Goal: Task Accomplishment & Management: Use online tool/utility

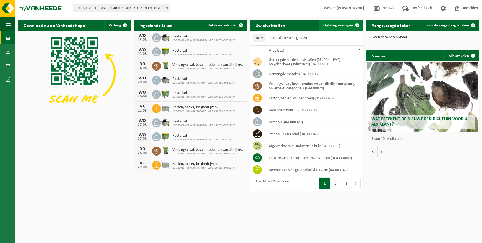
click at [345, 26] on span "Ophaling aanvragen" at bounding box center [338, 26] width 30 height 4
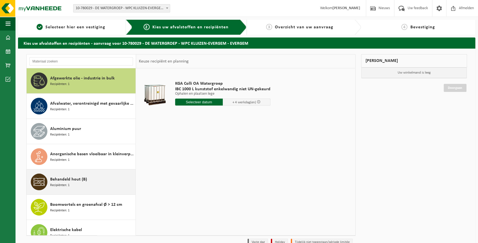
click at [82, 184] on div "Behandeld hout (B) Recipiënten: 1" at bounding box center [92, 181] width 84 height 17
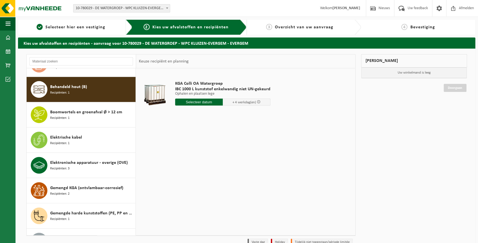
scroll to position [101, 0]
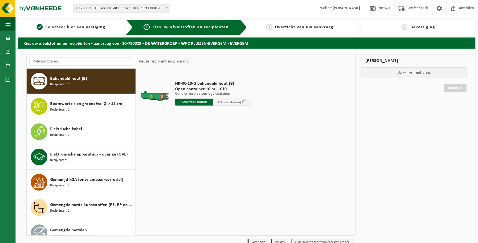
click at [191, 103] on input "text" at bounding box center [194, 101] width 38 height 7
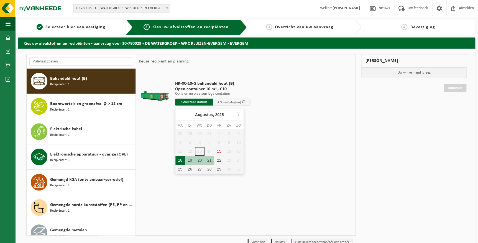
click at [177, 158] on div "18" at bounding box center [181, 160] width 10 height 9
type input "Van 2025-08-18"
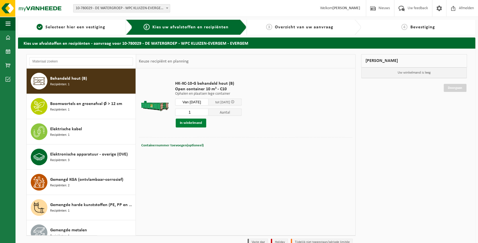
click at [186, 123] on button "In winkelmand" at bounding box center [191, 122] width 31 height 9
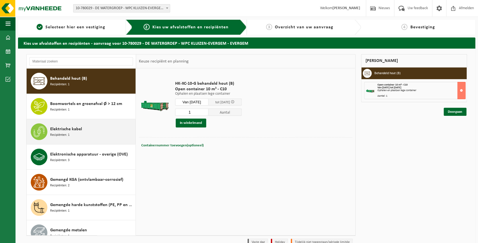
click at [83, 133] on div "Elektrische kabel Recipiënten: 1" at bounding box center [92, 131] width 84 height 17
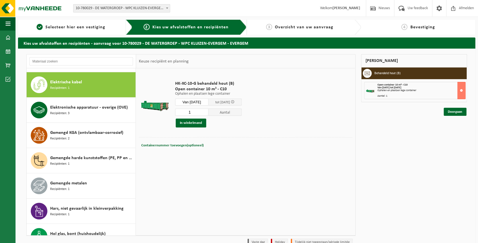
scroll to position [151, 0]
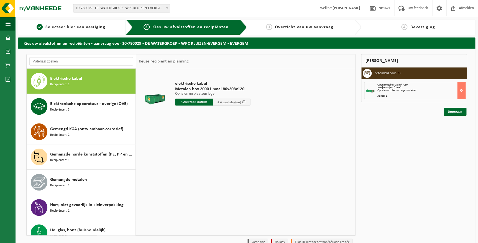
click at [185, 101] on input "text" at bounding box center [194, 101] width 38 height 7
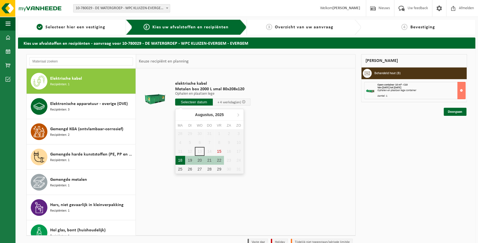
click at [181, 158] on div "18" at bounding box center [181, 160] width 10 height 9
type input "Van 2025-08-18"
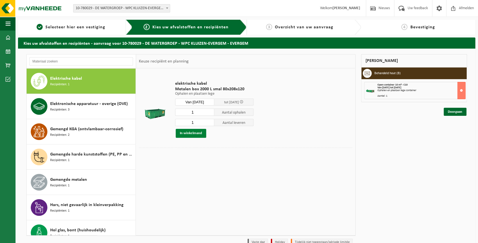
click at [191, 134] on button "In winkelmand" at bounding box center [191, 133] width 31 height 9
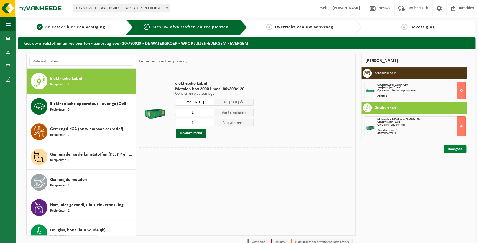
click at [452, 147] on link "Doorgaan" at bounding box center [455, 149] width 23 height 8
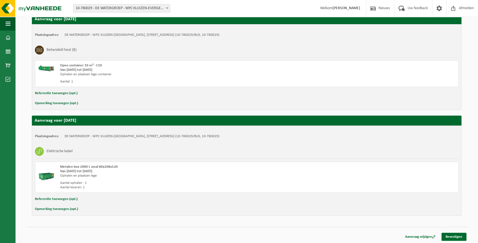
scroll to position [101, 0]
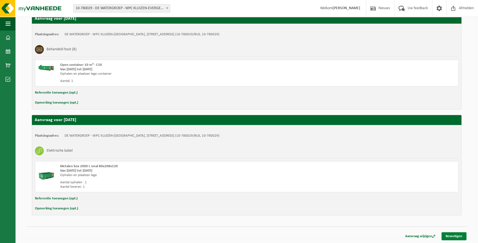
click at [446, 235] on link "Bevestigen" at bounding box center [454, 236] width 25 height 8
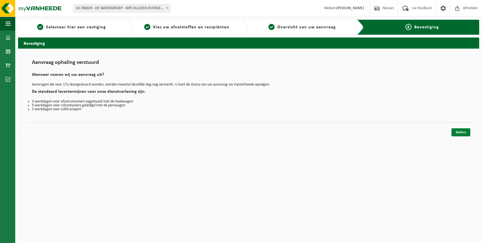
click at [459, 132] on link "Sluiten" at bounding box center [460, 132] width 19 height 8
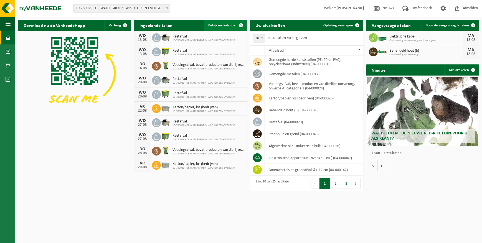
click at [224, 25] on span "Bekijk uw kalender" at bounding box center [223, 26] width 29 height 4
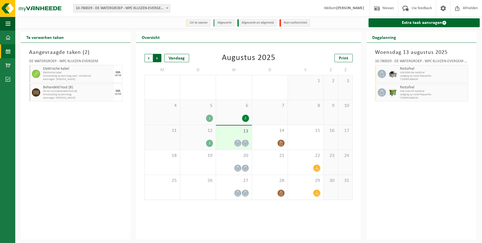
click at [148, 59] on span "Vorige" at bounding box center [148, 58] width 8 height 8
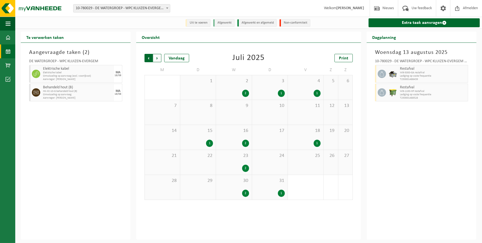
click at [156, 55] on span "Volgende" at bounding box center [157, 58] width 8 height 8
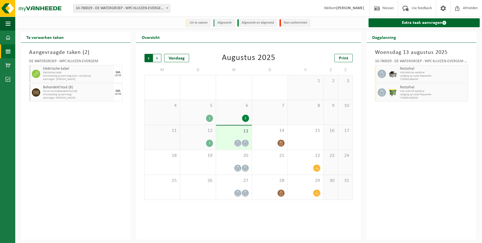
click at [157, 58] on span "Volgende" at bounding box center [157, 58] width 8 height 8
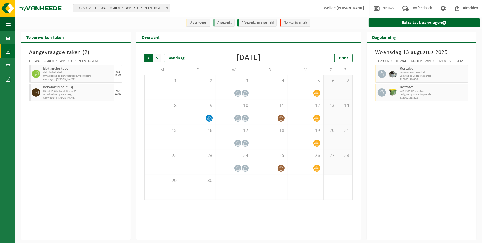
click at [157, 58] on span "Volgende" at bounding box center [157, 58] width 8 height 8
click at [158, 58] on span "Volgende" at bounding box center [157, 58] width 8 height 8
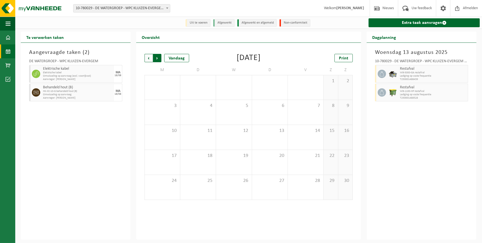
click at [147, 57] on span "Vorige" at bounding box center [148, 58] width 8 height 8
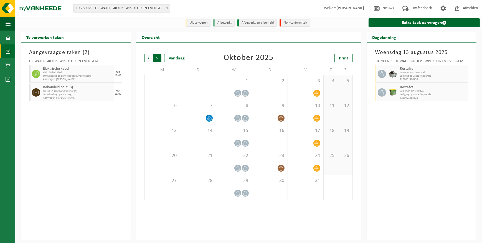
click at [147, 57] on span "Vorige" at bounding box center [148, 58] width 8 height 8
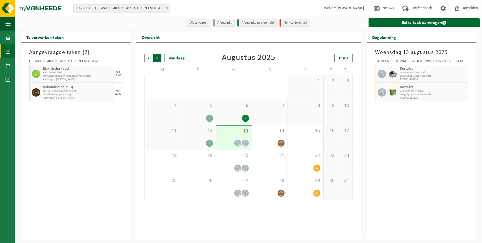
click at [148, 59] on span "Vorige" at bounding box center [148, 58] width 8 height 8
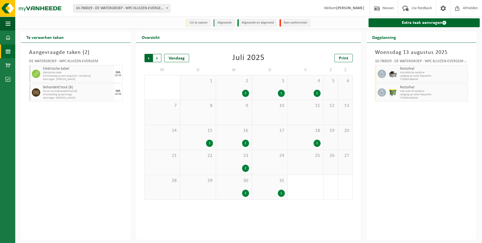
click at [158, 57] on span "Volgende" at bounding box center [157, 58] width 8 height 8
